Goal: Navigation & Orientation: Find specific page/section

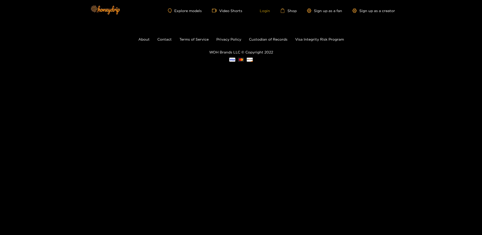
click at [261, 11] on link "Login" at bounding box center [261, 10] width 17 height 5
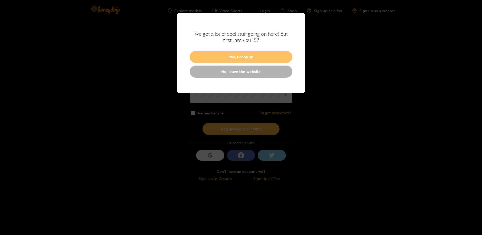
click at [240, 58] on button "Yes, I confirm" at bounding box center [241, 57] width 103 height 12
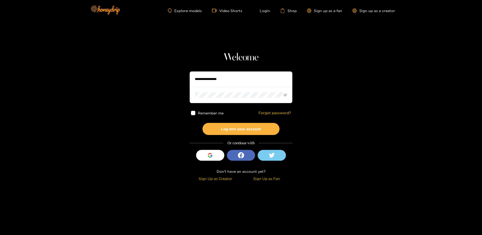
click at [211, 79] on input "text" at bounding box center [241, 78] width 103 height 15
type input "*****"
click at [193, 113] on span at bounding box center [193, 113] width 4 height 4
click at [230, 129] on button "Log into your account" at bounding box center [240, 129] width 77 height 12
